Goal: Task Accomplishment & Management: Use online tool/utility

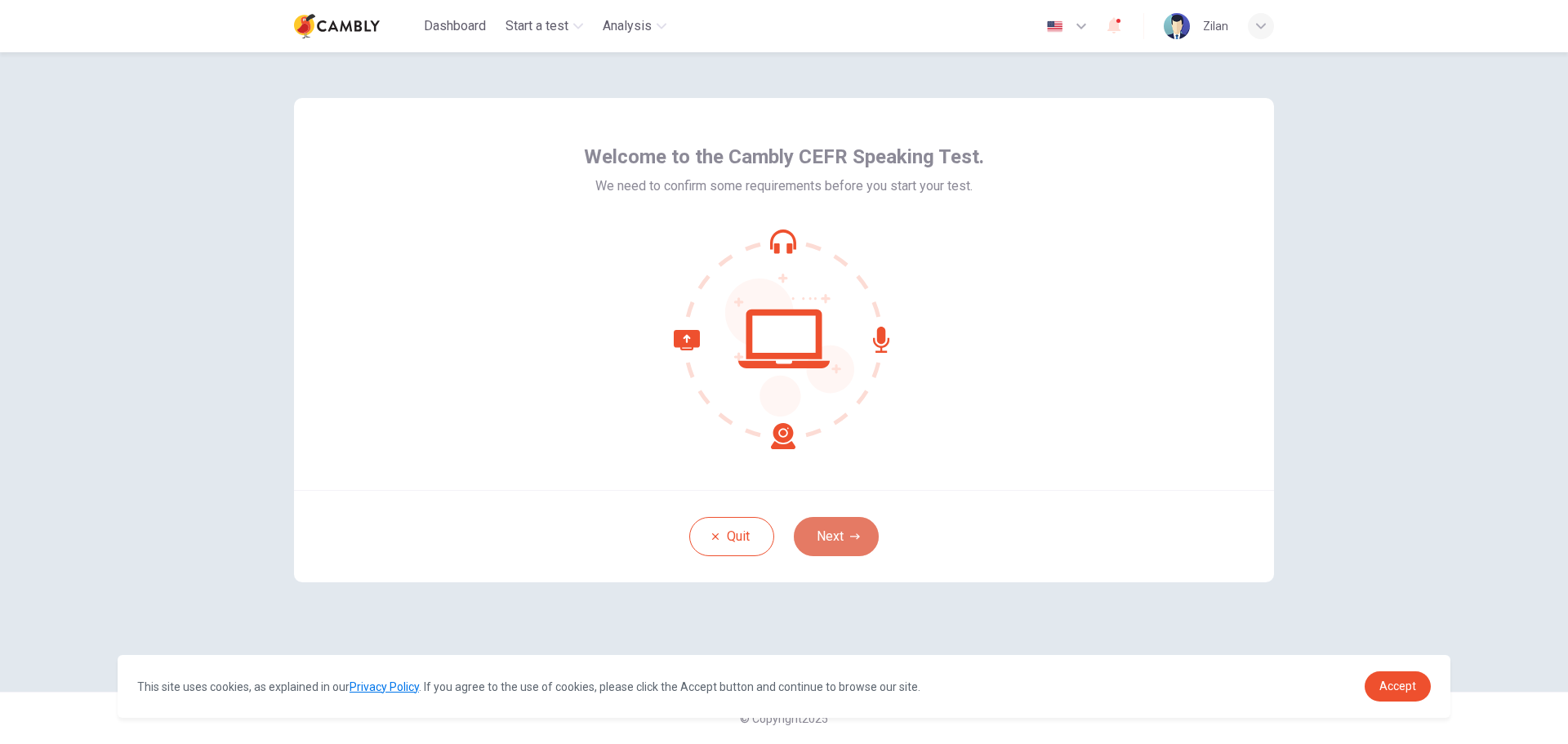
click at [858, 541] on icon "button" at bounding box center [855, 537] width 10 height 10
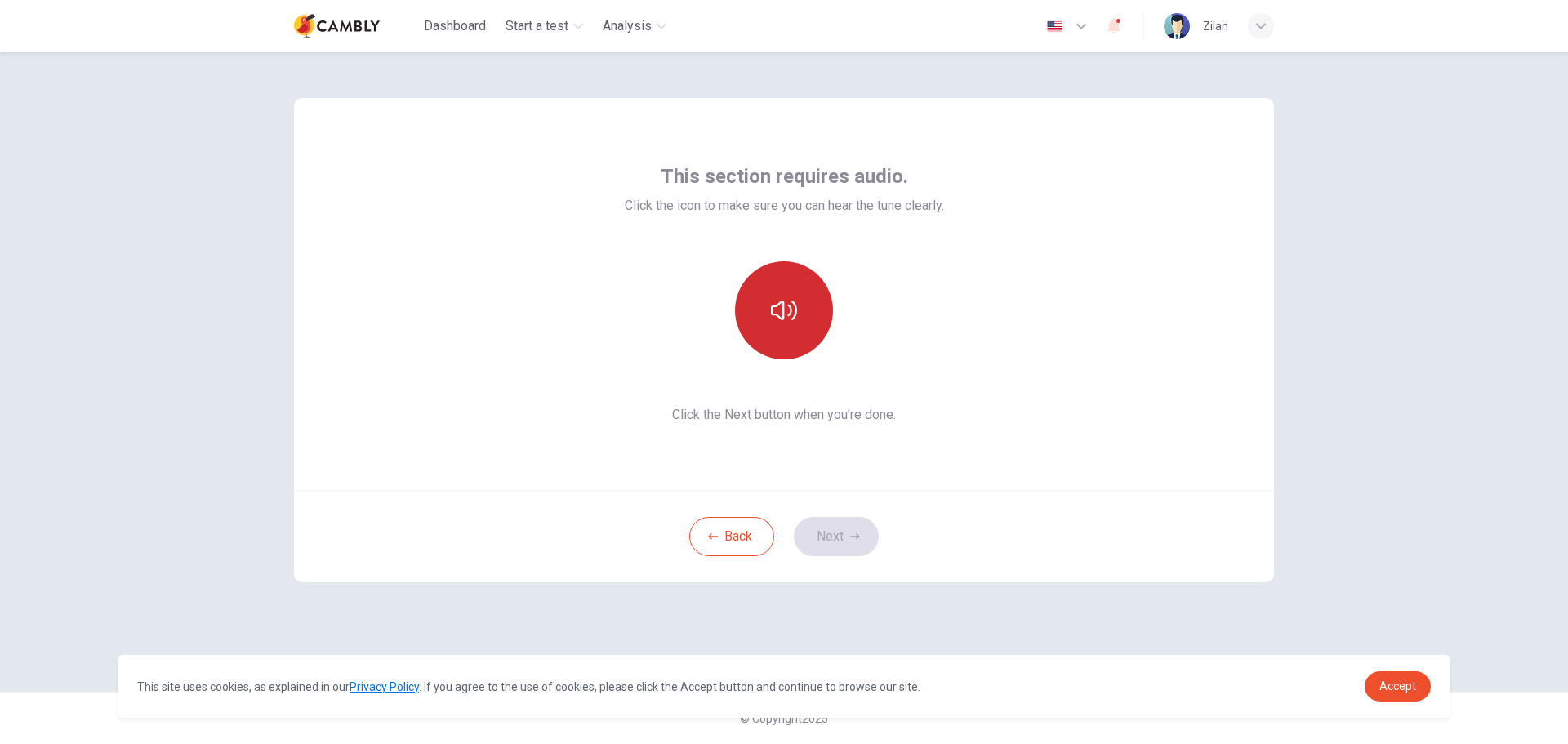
click at [782, 350] on button "button" at bounding box center [784, 310] width 98 height 98
click at [847, 544] on button "Next" at bounding box center [835, 536] width 85 height 39
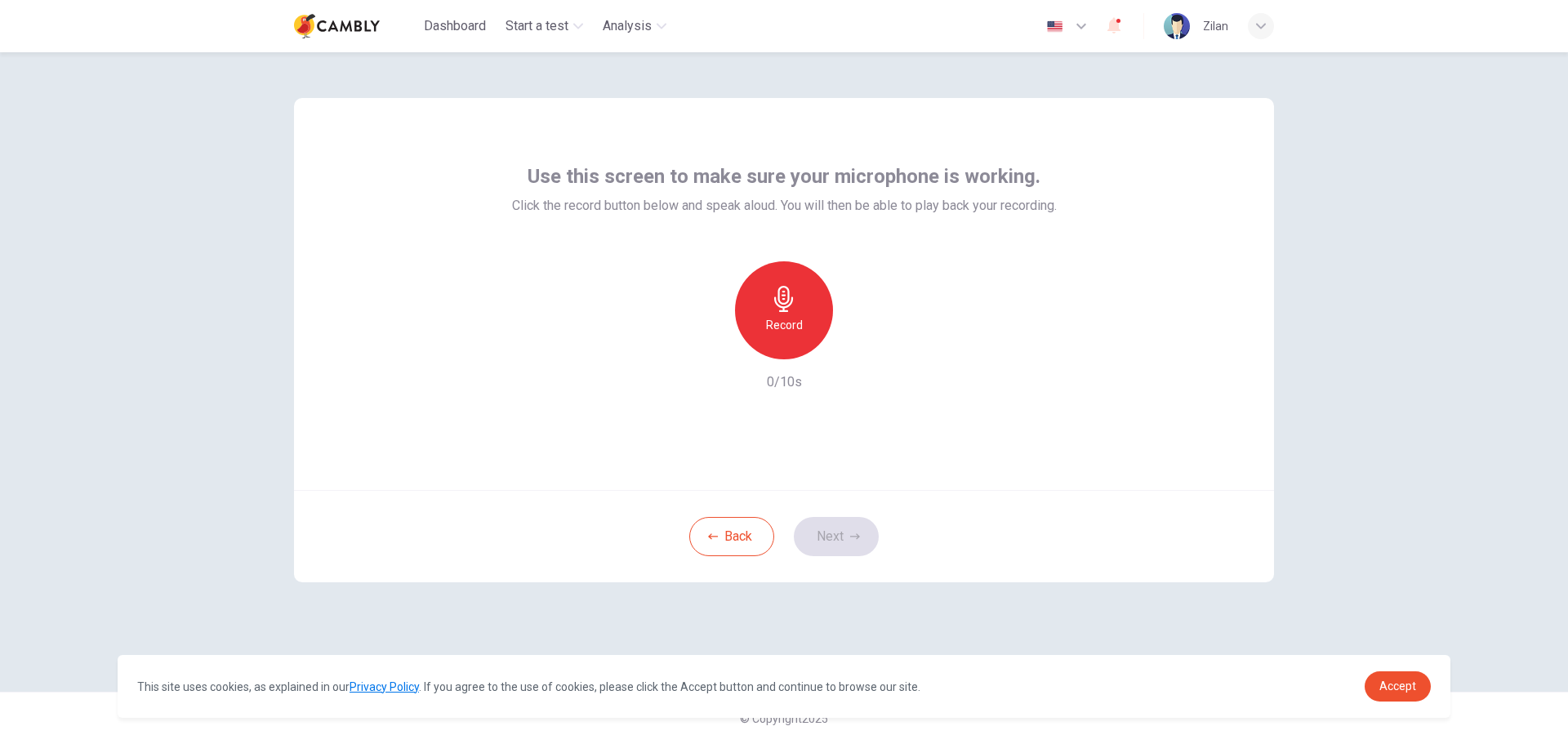
click at [780, 333] on h6 "Record" at bounding box center [784, 325] width 37 height 20
click at [834, 529] on button "Next" at bounding box center [835, 536] width 85 height 39
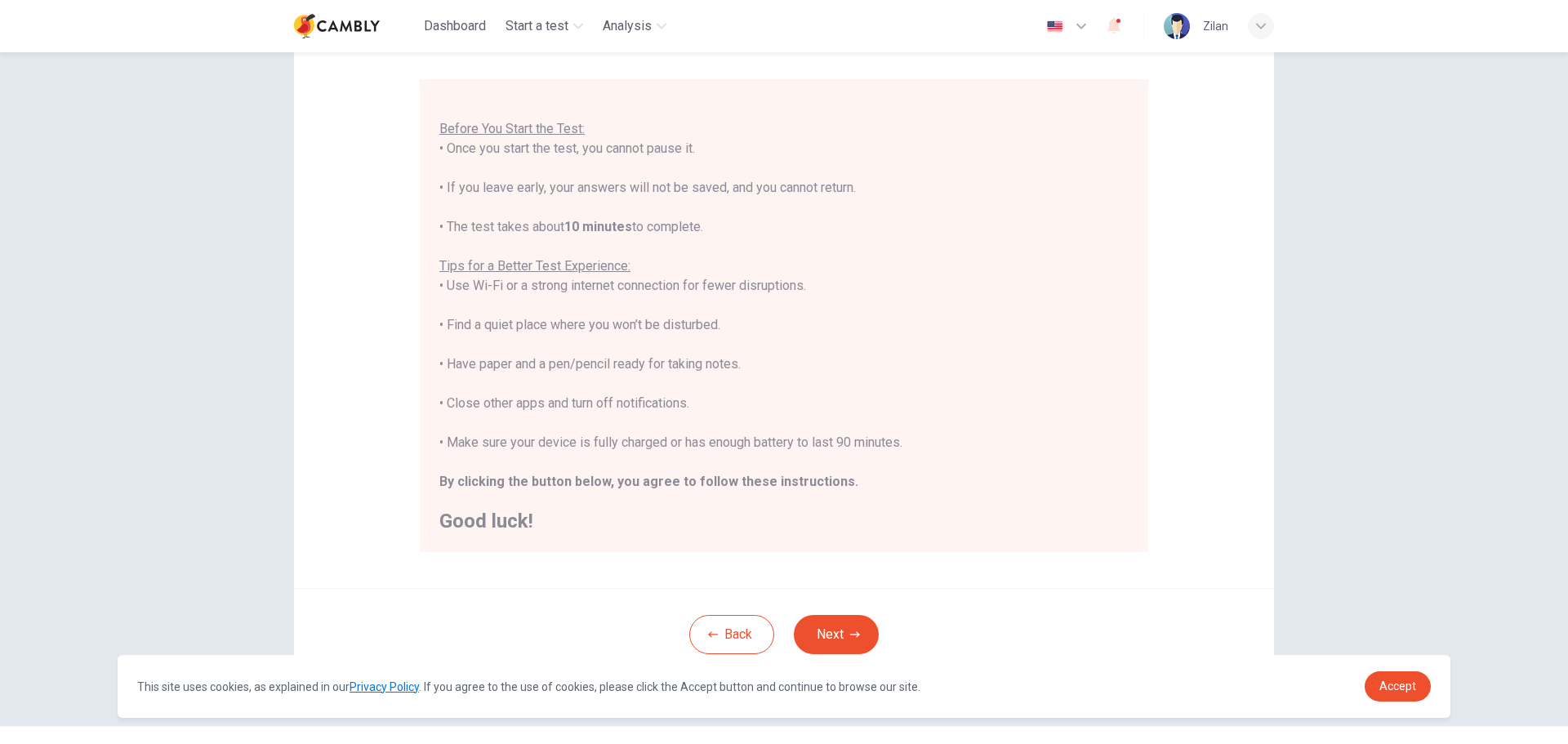
scroll to position [165, 0]
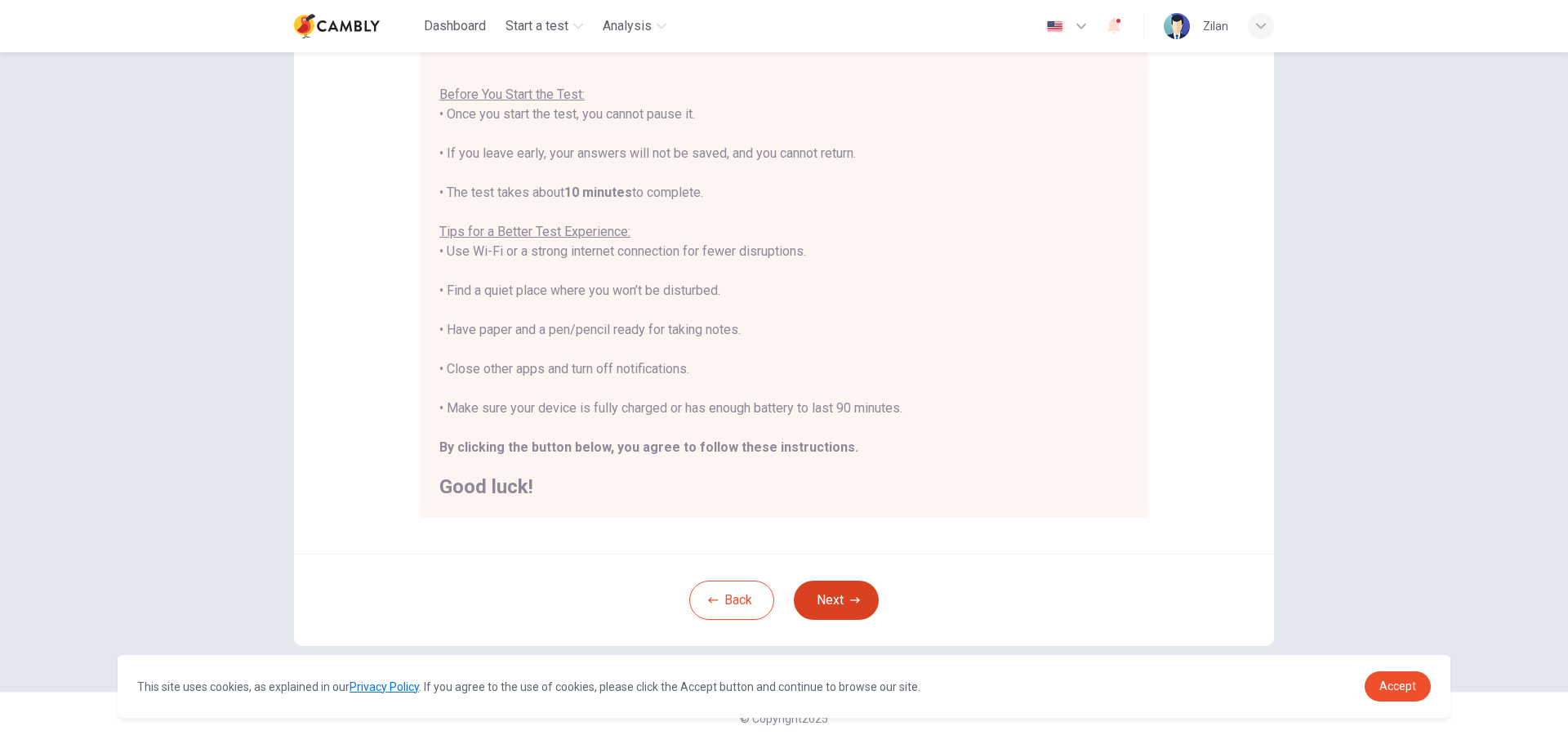
click at [827, 596] on button "Next" at bounding box center [835, 599] width 85 height 39
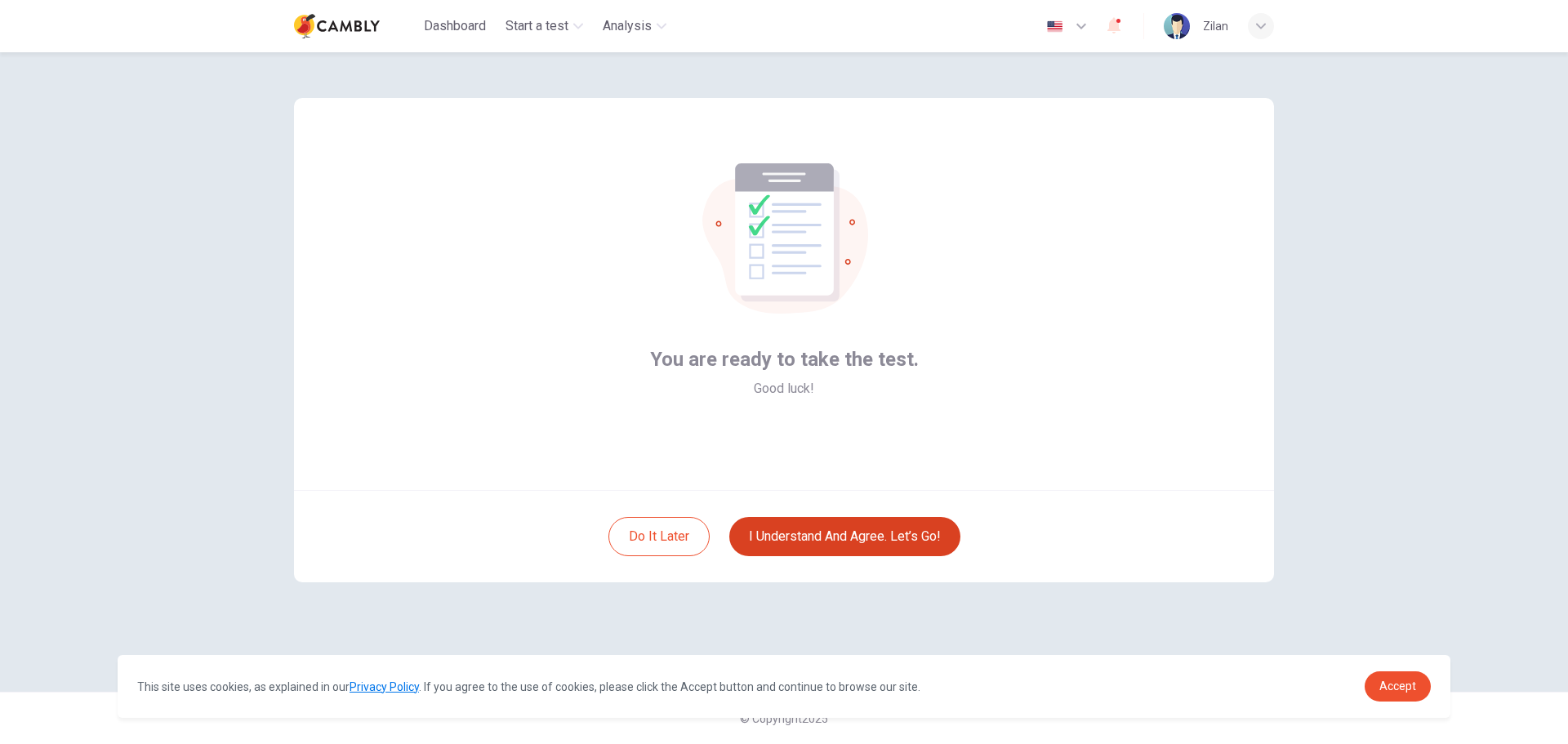
scroll to position [0, 0]
click at [825, 544] on button "I understand and agree. Let’s go!" at bounding box center [844, 536] width 231 height 39
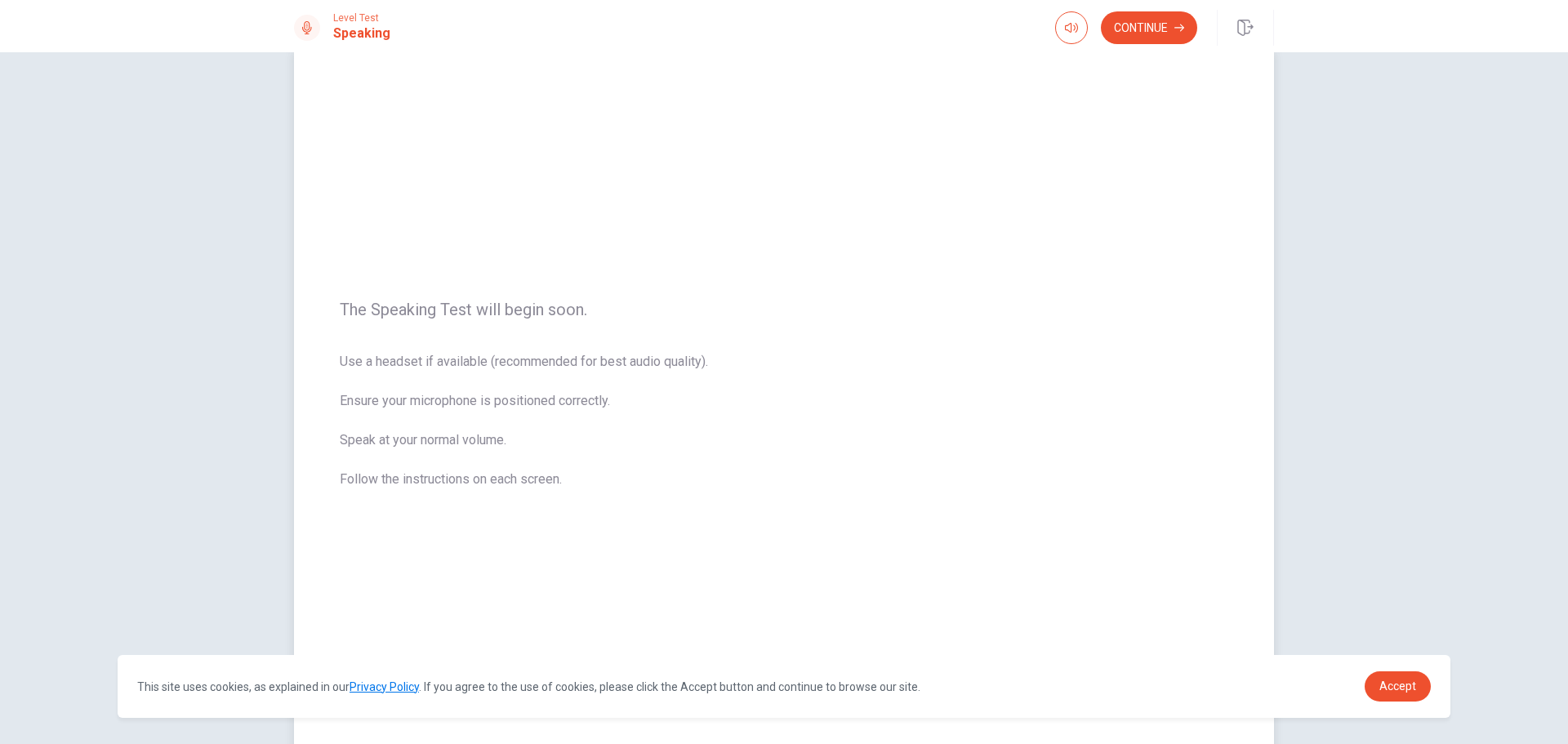
scroll to position [138, 0]
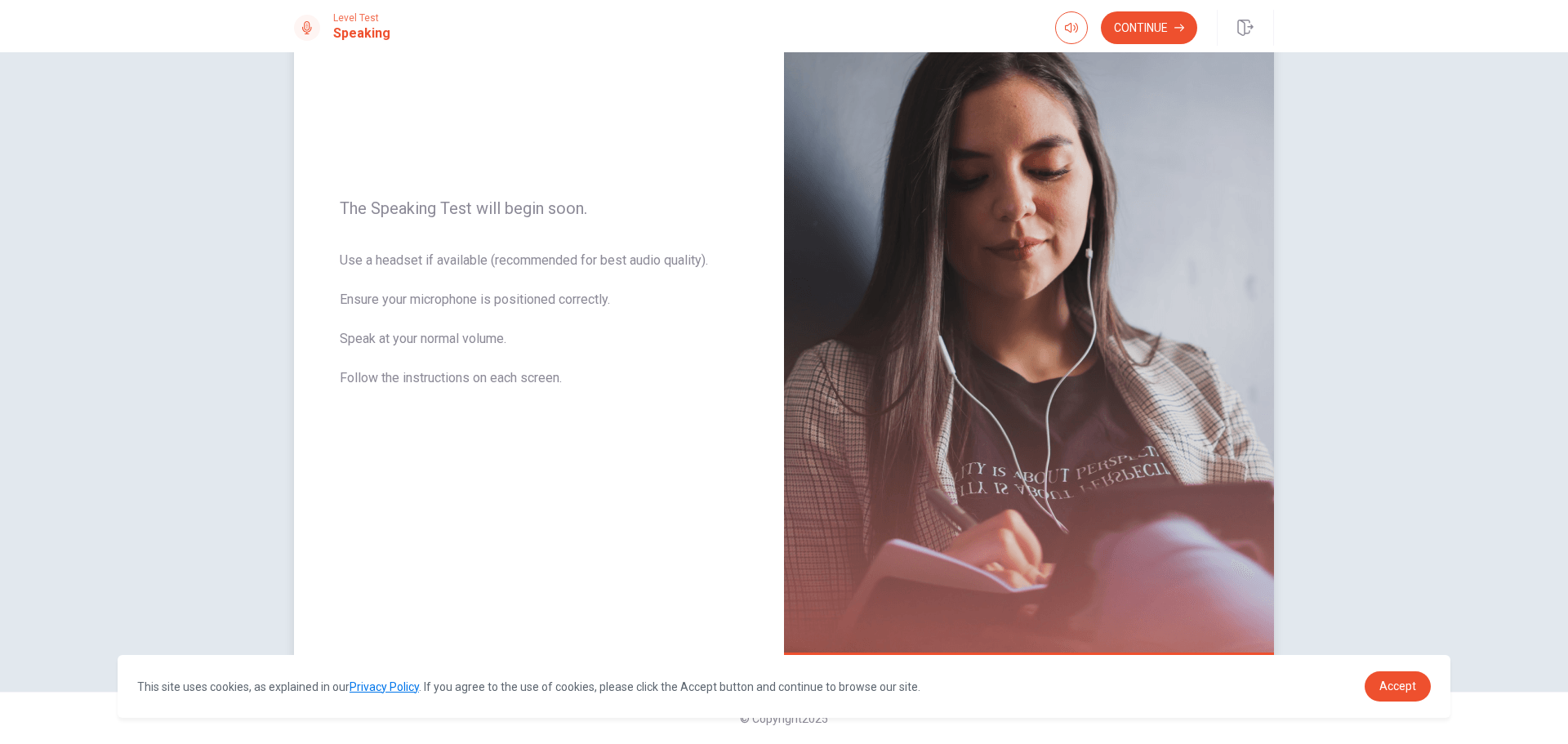
click at [844, 494] on img at bounding box center [1028, 303] width 489 height 712
click at [1140, 25] on button "Continue" at bounding box center [1148, 27] width 97 height 33
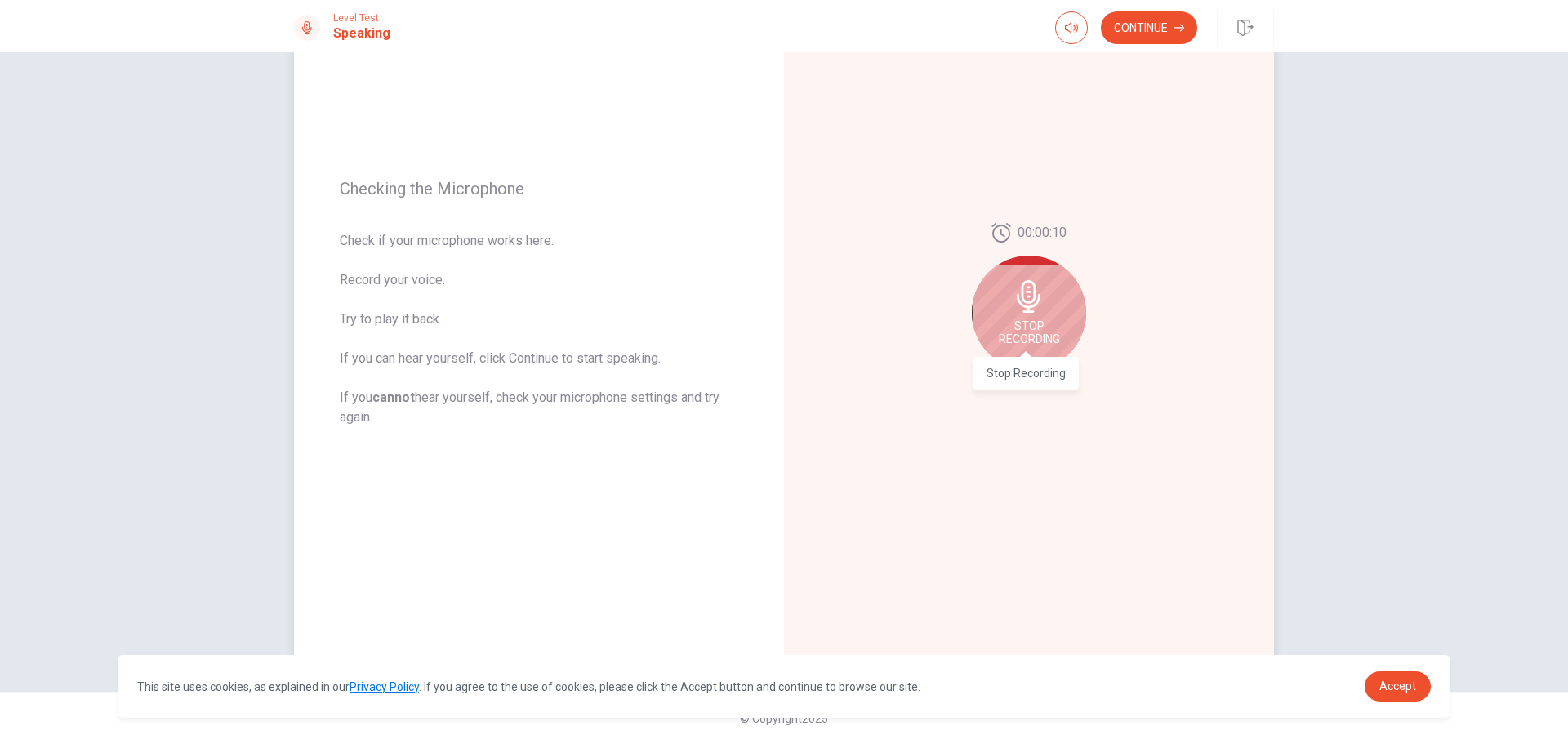
click at [1016, 327] on span "Stop Recording" at bounding box center [1029, 332] width 61 height 26
click at [1018, 326] on div at bounding box center [1029, 301] width 115 height 115
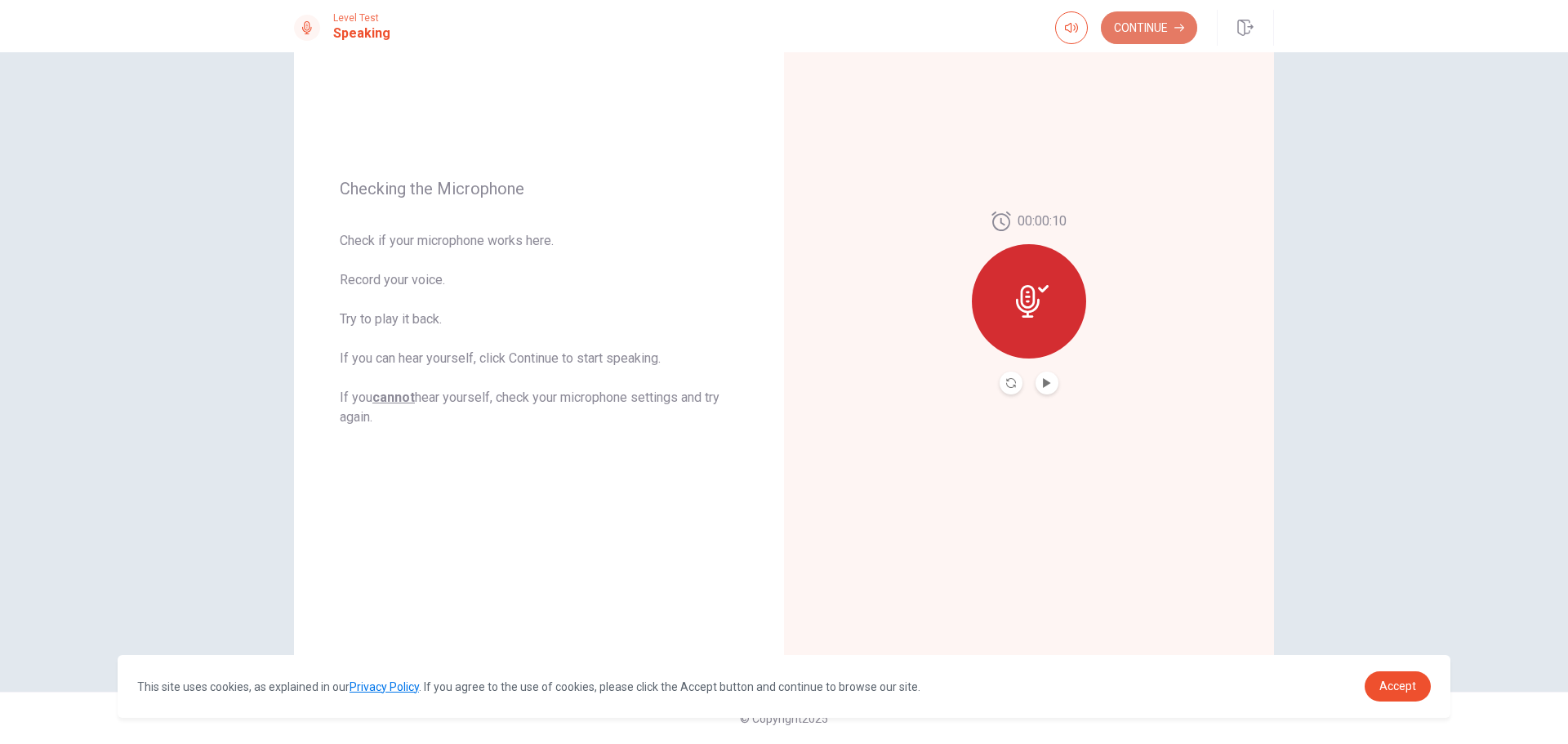
click at [1138, 18] on button "Continue" at bounding box center [1148, 27] width 97 height 33
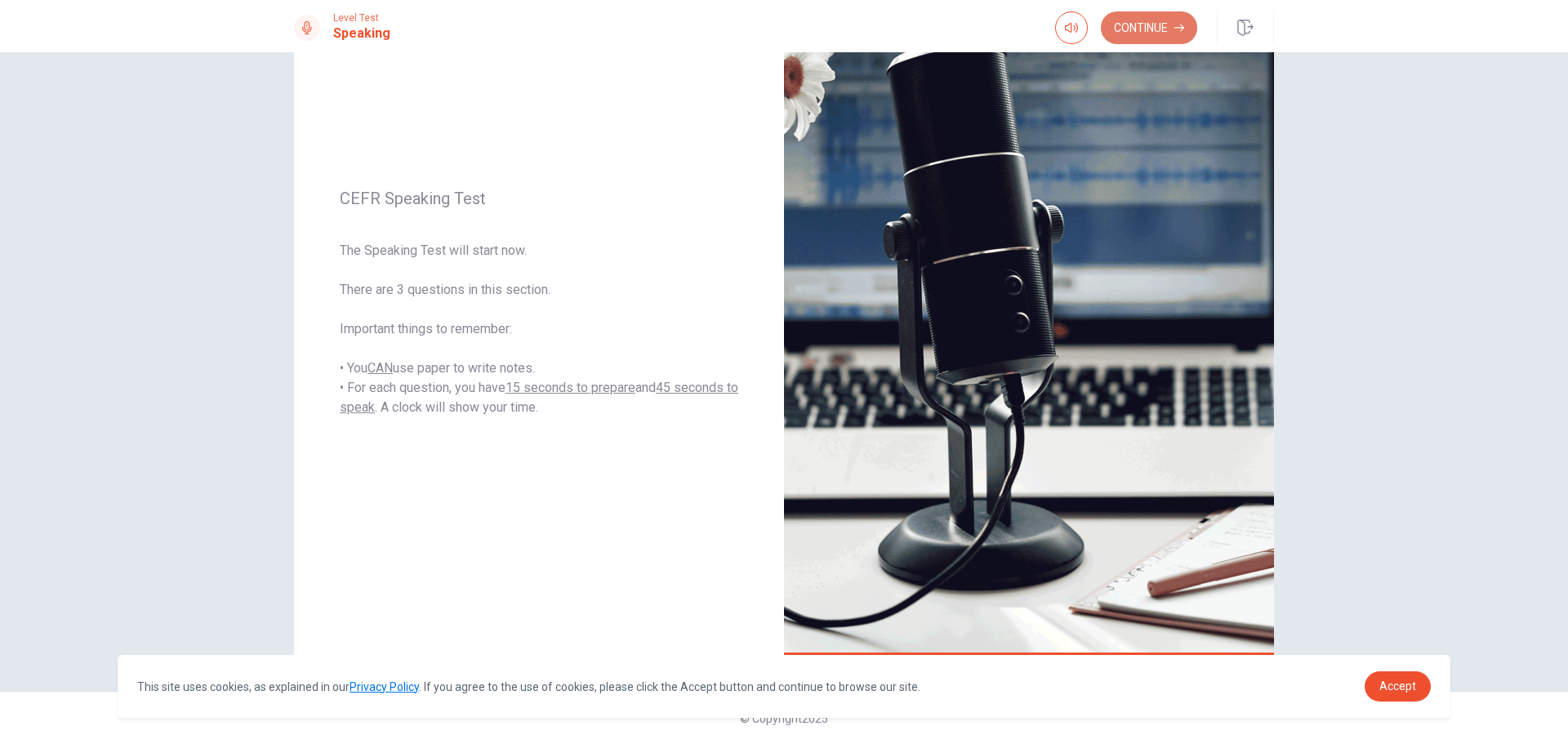
click at [1181, 23] on icon "button" at bounding box center [1179, 28] width 10 height 10
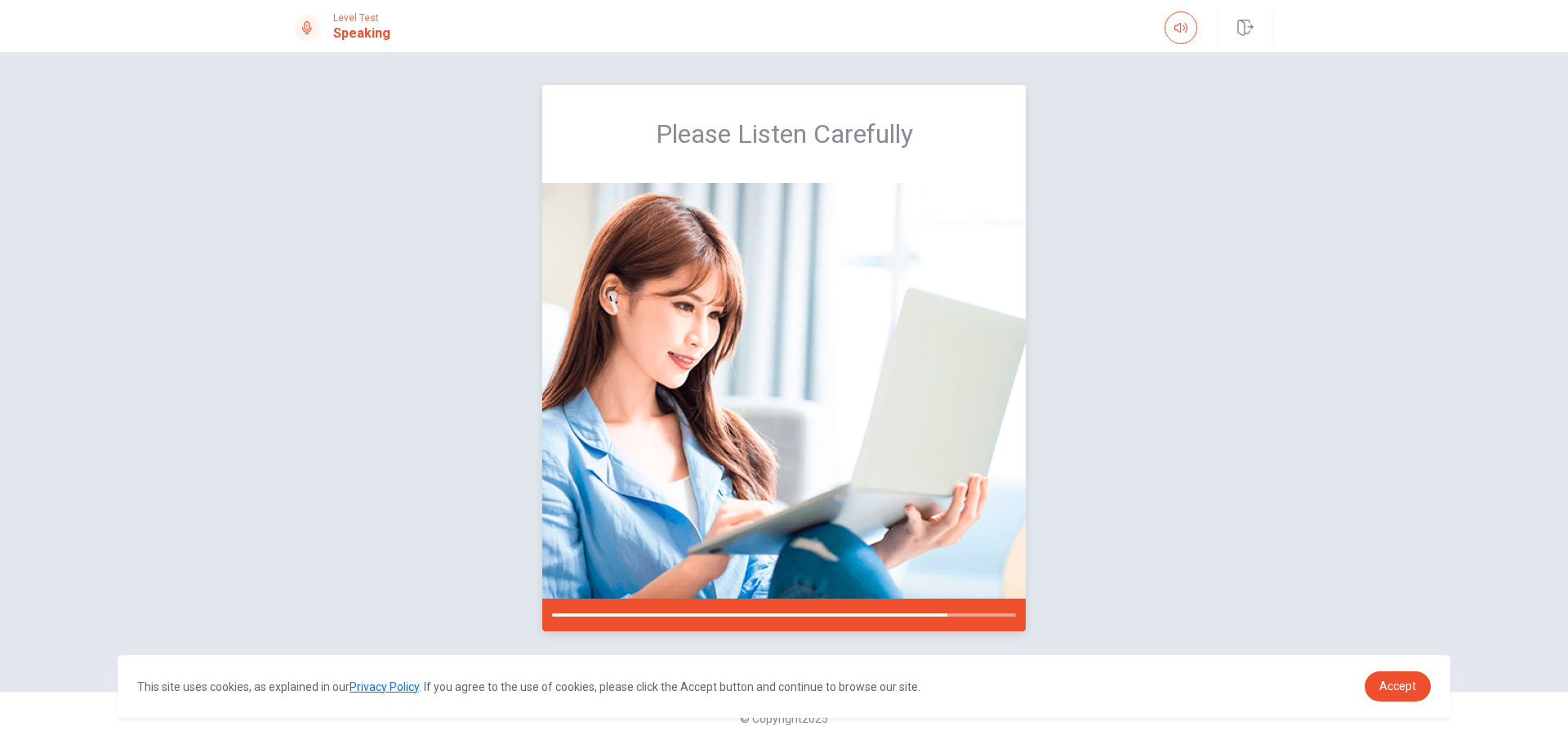
drag, startPoint x: 896, startPoint y: 615, endPoint x: 543, endPoint y: 608, distance: 353.1
click at [543, 608] on div at bounding box center [784, 614] width 483 height 33
click at [560, 613] on div at bounding box center [750, 614] width 395 height 3
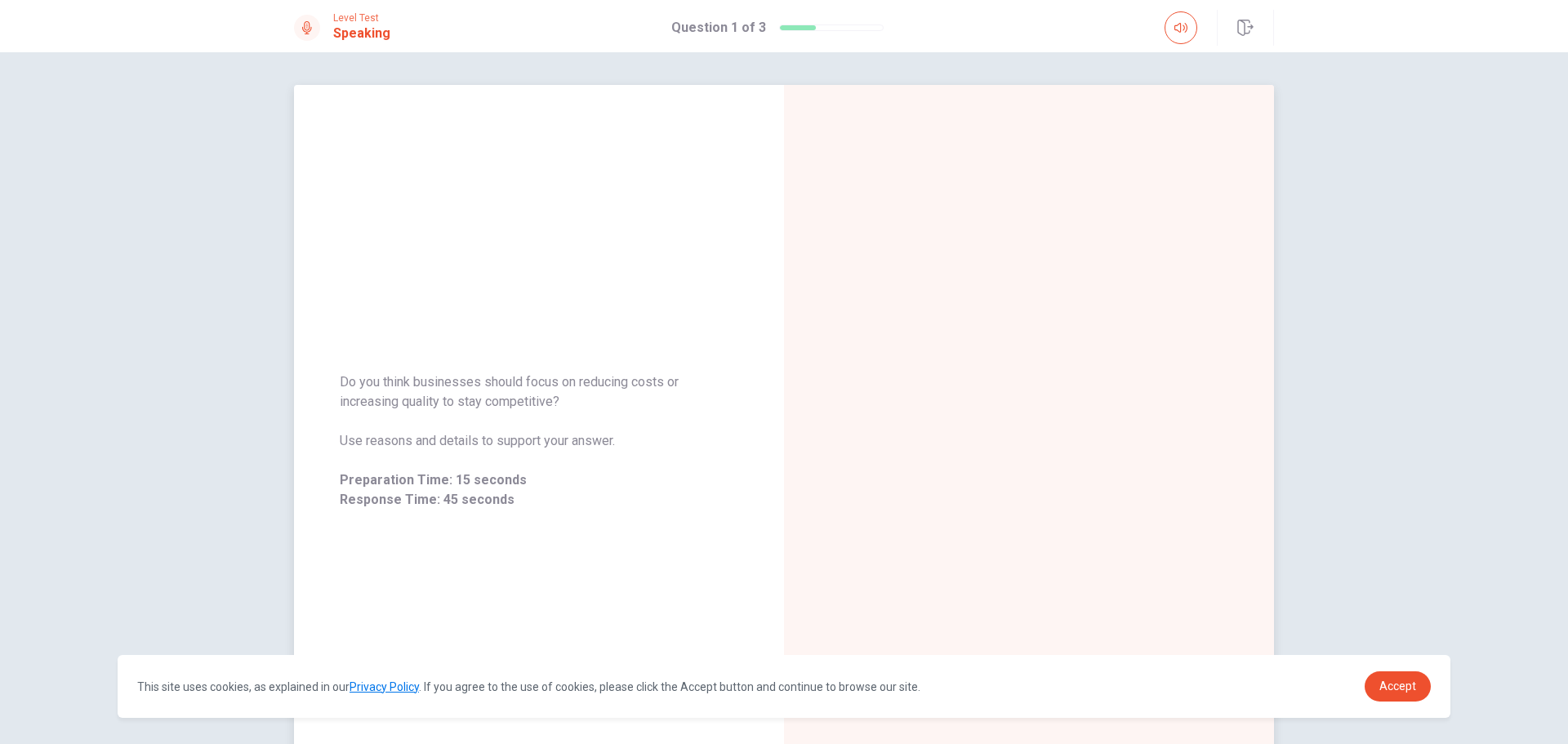
click at [478, 480] on span "Preparation Time: 15 seconds" at bounding box center [539, 481] width 399 height 20
click at [956, 414] on div "Preparation Time" at bounding box center [1028, 441] width 489 height 712
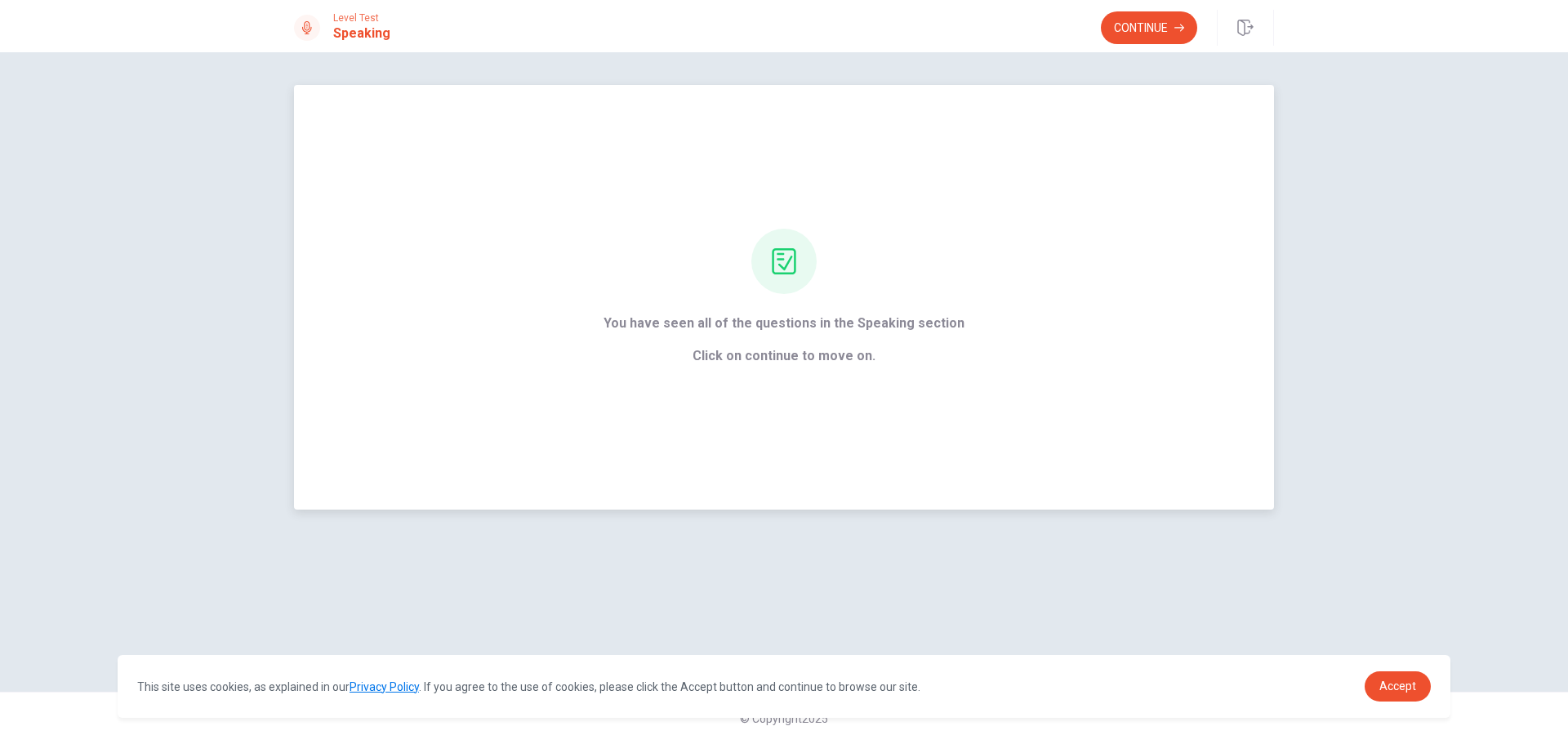
click at [781, 322] on span "You have seen all of the questions in the Speaking section" at bounding box center [784, 324] width 361 height 20
click at [1147, 16] on button "Continue" at bounding box center [1148, 27] width 97 height 33
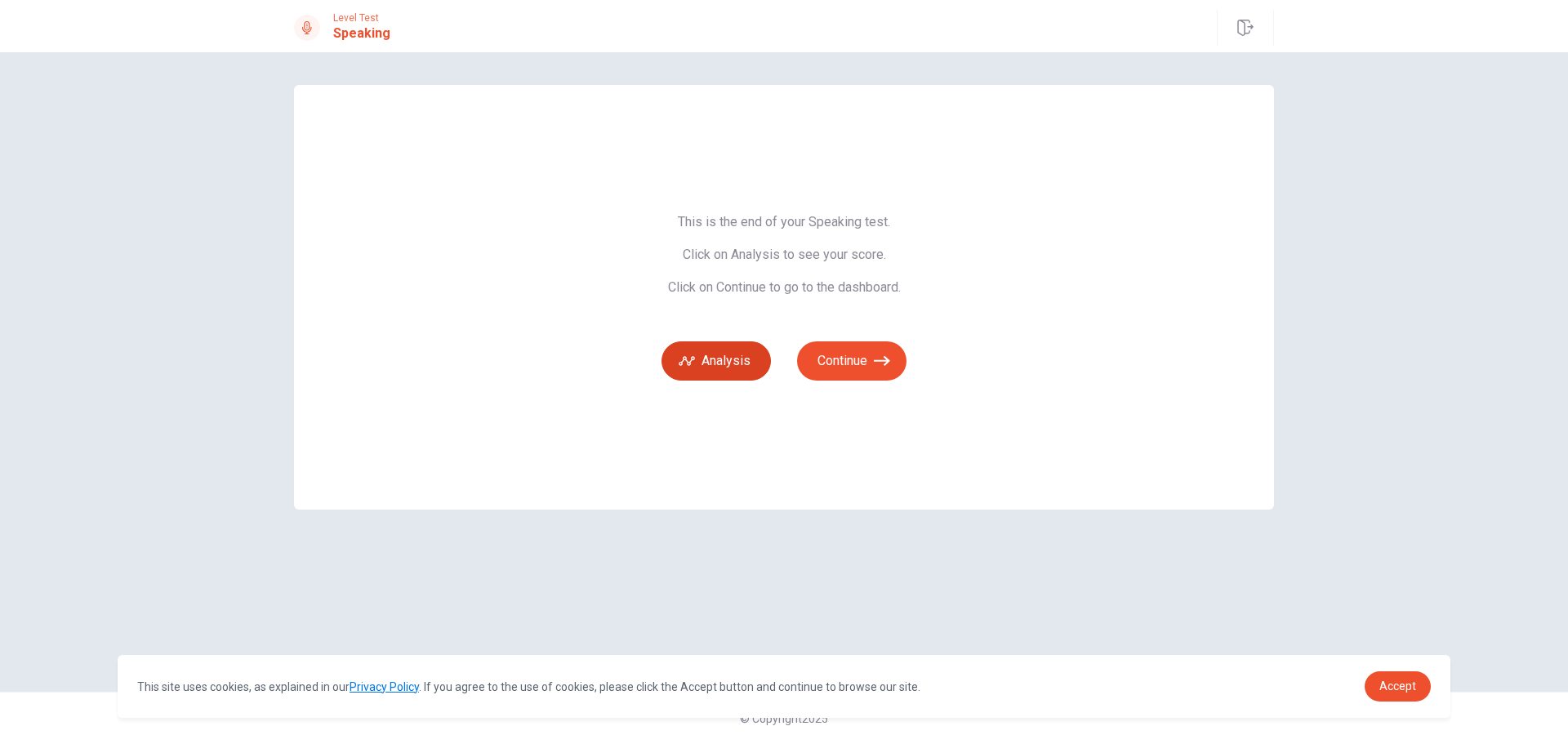
click at [689, 351] on button "Analysis" at bounding box center [716, 360] width 110 height 39
